Goal: Book appointment/travel/reservation

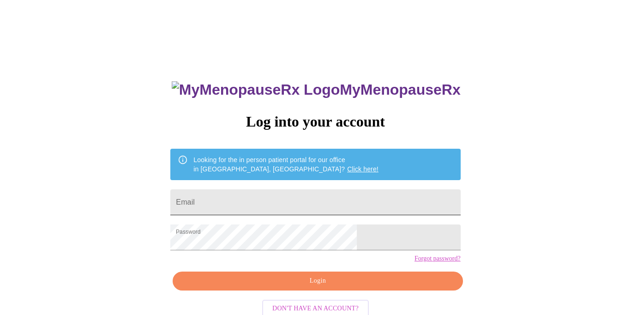
click at [292, 201] on input "Email" at bounding box center [315, 202] width 290 height 26
type input "[EMAIL_ADDRESS][PERSON_NAME][PERSON_NAME][DOMAIN_NAME]"
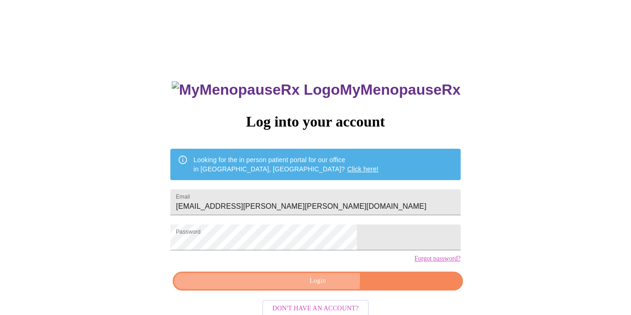
click at [294, 287] on span "Login" at bounding box center [317, 281] width 269 height 12
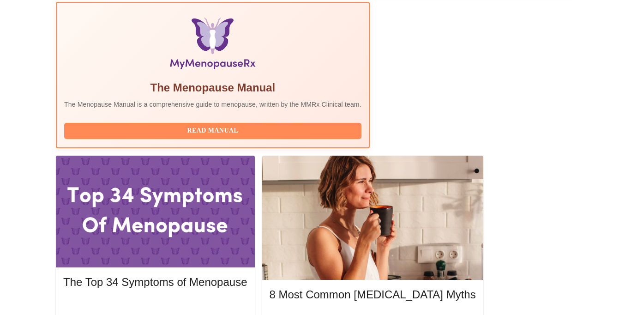
scroll to position [308, 0]
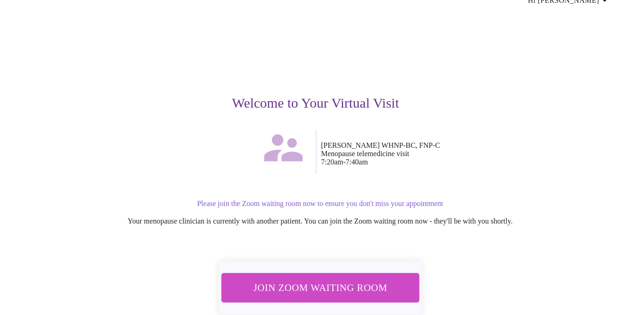
scroll to position [71, 0]
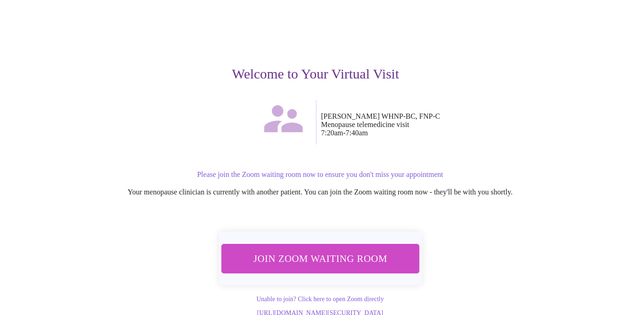
click at [362, 250] on span "Join Zoom Waiting Room" at bounding box center [320, 258] width 174 height 17
